Goal: Task Accomplishment & Management: Complete application form

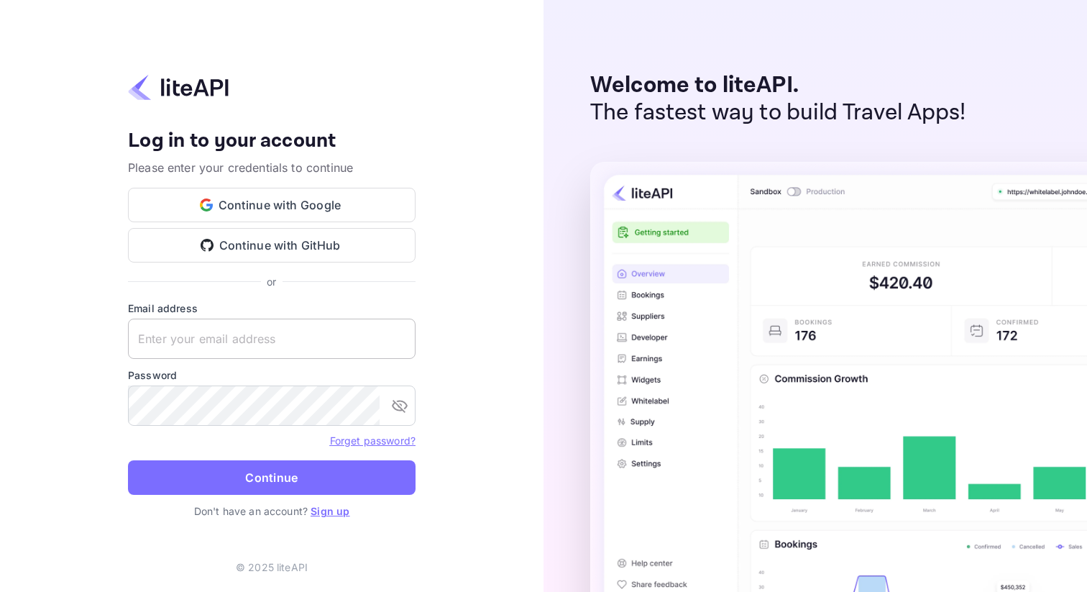
type input "[PERSON_NAME][EMAIL_ADDRESS][DOMAIN_NAME]"
click at [235, 346] on input "[PERSON_NAME][EMAIL_ADDRESS][DOMAIN_NAME]" at bounding box center [272, 338] width 288 height 40
click at [27, 436] on div "Your account has been created successfully, a confirmation link has been sent t…" at bounding box center [271, 296] width 543 height 592
click at [333, 518] on p "Don't have an account? Sign up" at bounding box center [272, 510] width 288 height 15
click at [333, 513] on link "Sign up" at bounding box center [330, 511] width 39 height 12
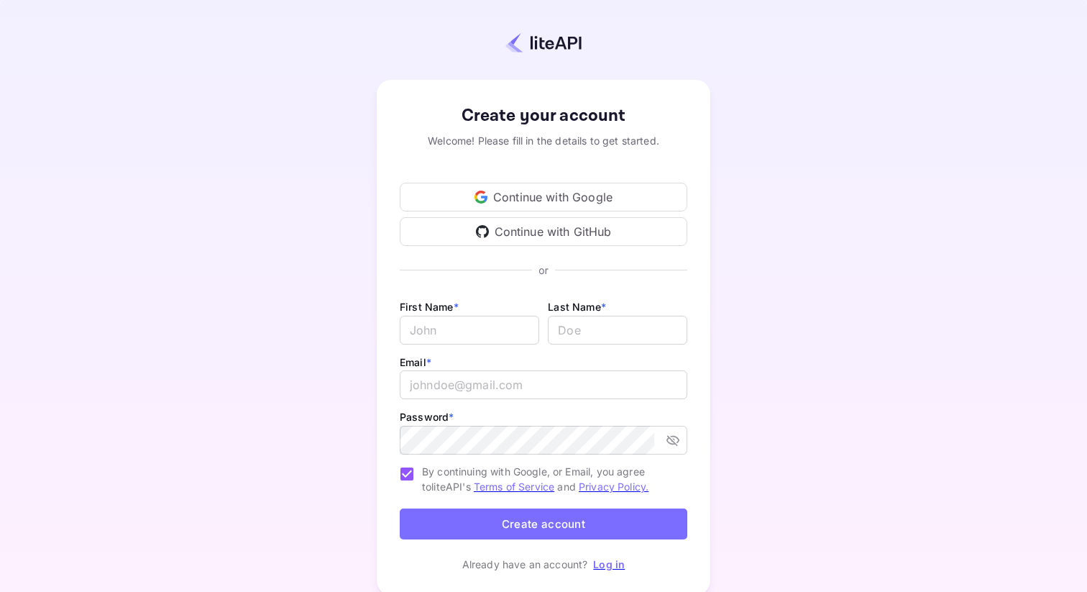
type input "[PERSON_NAME][EMAIL_ADDRESS][DOMAIN_NAME]"
click at [324, 214] on div "Create your account Welcome! Please fill in the details to get started. Continu…" at bounding box center [543, 337] width 960 height 549
click at [175, 157] on div "Create your account Welcome! Please fill in the details to get started. Continu…" at bounding box center [543, 337] width 960 height 549
